Goal: Browse casually: Explore the website without a specific task or goal

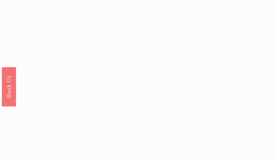
scroll to position [1679, 0]
